Goal: Information Seeking & Learning: Learn about a topic

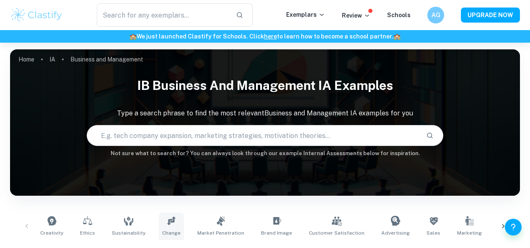
click at [169, 216] on icon at bounding box center [171, 221] width 10 height 10
type input "Change"
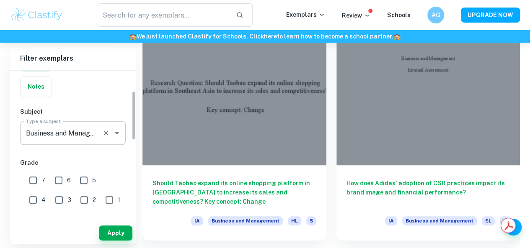
scroll to position [60, 0]
click at [36, 178] on input "7" at bounding box center [33, 180] width 17 height 17
checkbox input "true"
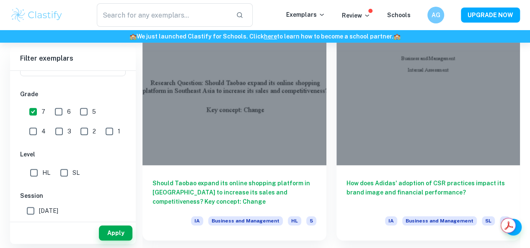
click at [64, 176] on input "SL" at bounding box center [64, 173] width 17 height 17
click at [64, 175] on input "SL" at bounding box center [64, 173] width 17 height 17
checkbox input "false"
click at [108, 228] on button "Apply" at bounding box center [116, 233] width 34 height 15
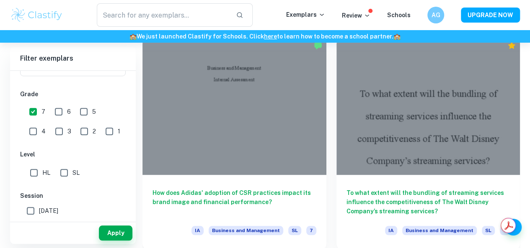
scroll to position [396, 0]
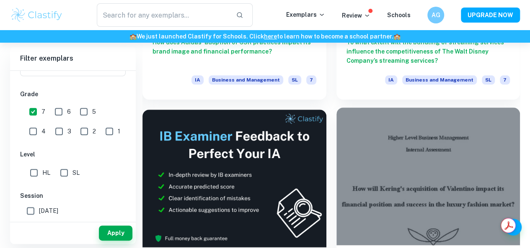
drag, startPoint x: 231, startPoint y: 134, endPoint x: 208, endPoint y: 126, distance: 24.0
click at [336, 126] on div at bounding box center [428, 177] width 184 height 138
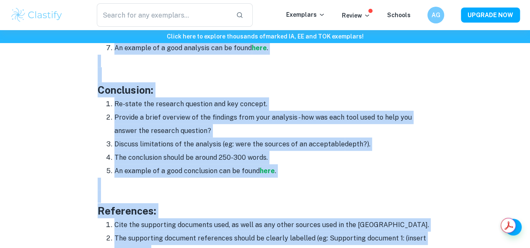
scroll to position [1238, 0]
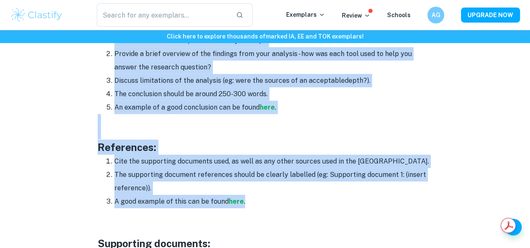
drag, startPoint x: 97, startPoint y: 124, endPoint x: 250, endPoint y: 197, distance: 169.7
copy div "The guide will be broken up by section to help you better understand what is re…"
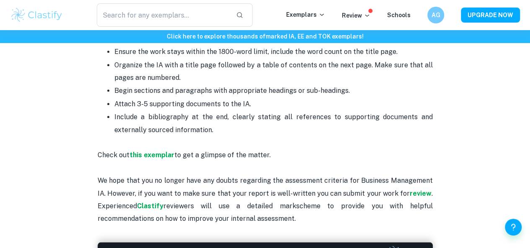
scroll to position [1908, 0]
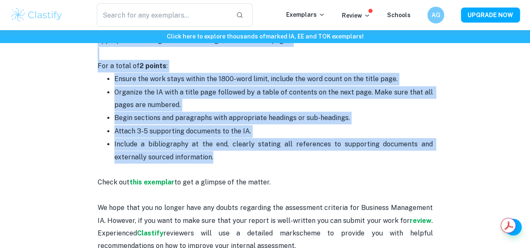
drag, startPoint x: 97, startPoint y: 92, endPoint x: 262, endPoint y: 169, distance: 181.9
copy div "Business and Management IA Criteria and Checklist Starting to write any IA can …"
